Goal: Find specific page/section: Find specific page/section

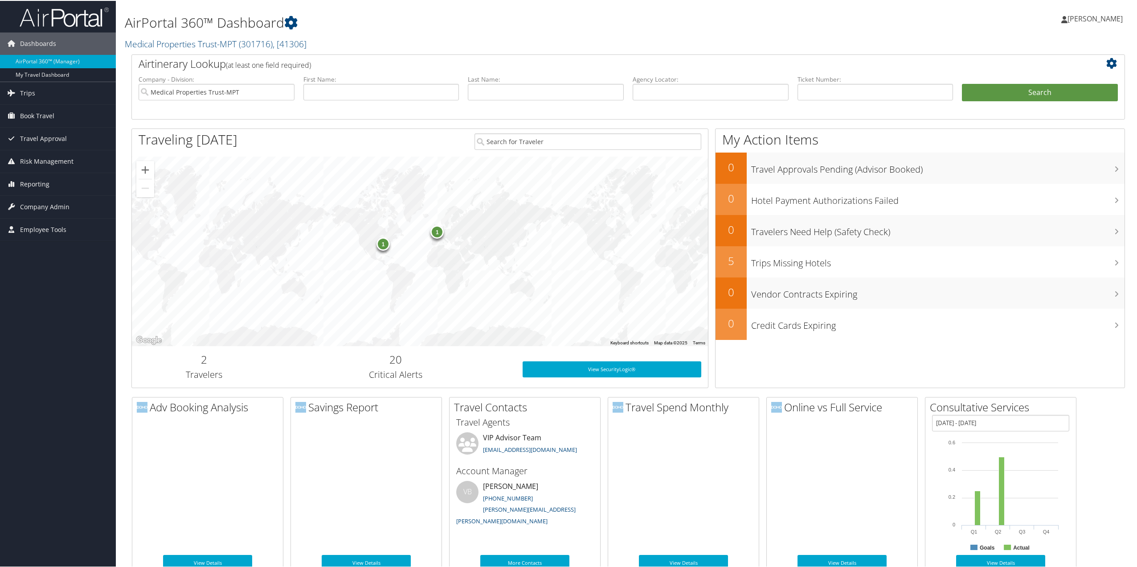
click at [27, 94] on span "Trips" at bounding box center [27, 92] width 15 height 22
click at [34, 124] on link "Current/Future Trips" at bounding box center [58, 123] width 116 height 13
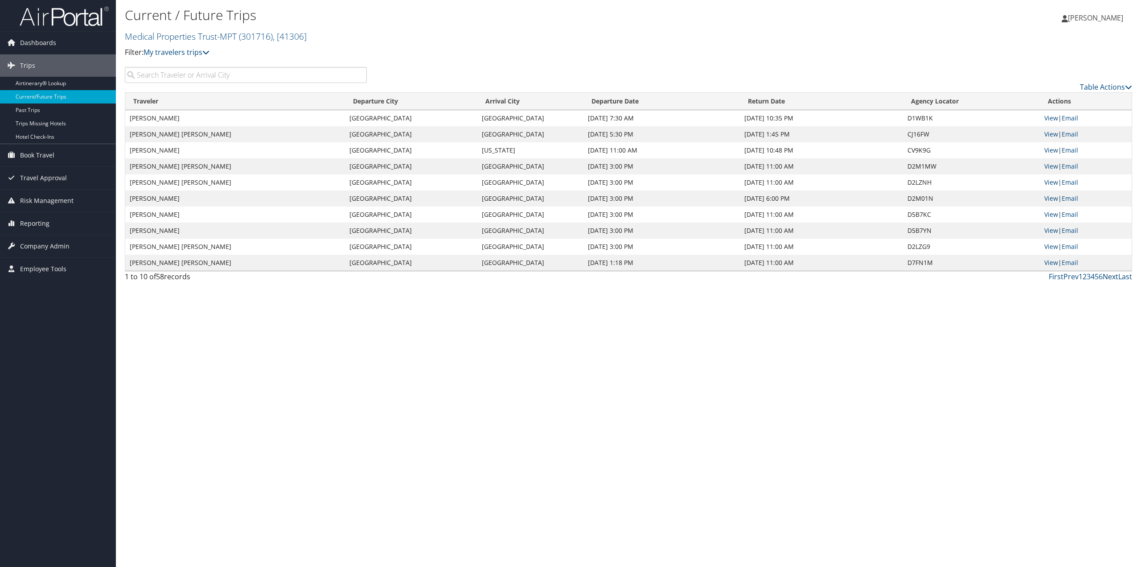
click at [1107, 276] on link "Next" at bounding box center [1111, 276] width 16 height 10
